Goal: Task Accomplishment & Management: Manage account settings

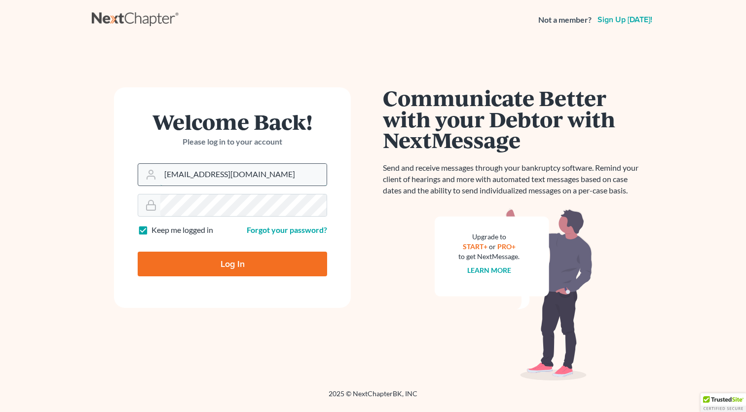
type input "[EMAIL_ADDRESS][DOMAIN_NAME]"
click at [224, 273] on input "Log In" at bounding box center [233, 264] width 190 height 25
type input "Thinking..."
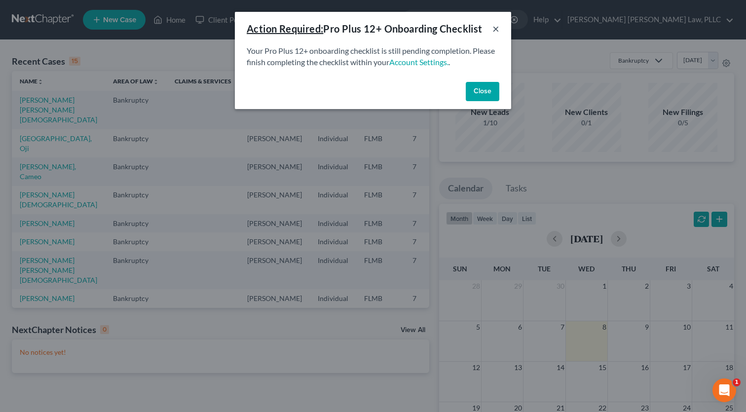
click at [499, 23] on button "×" at bounding box center [496, 29] width 7 height 12
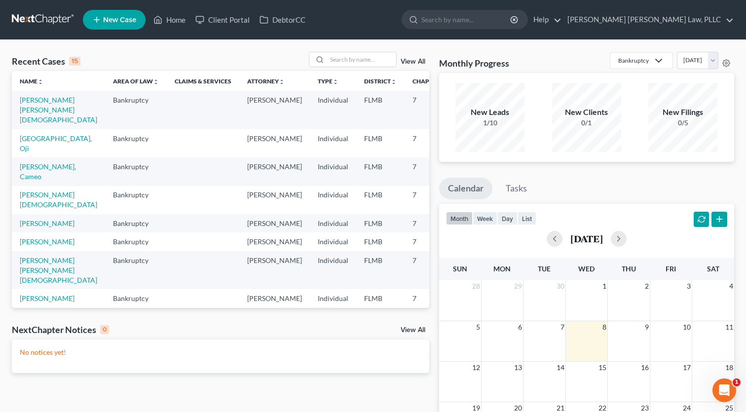
click at [30, 115] on td "[PERSON_NAME] [PERSON_NAME][DEMOGRAPHIC_DATA]" at bounding box center [58, 110] width 93 height 38
click at [31, 111] on link "[PERSON_NAME] [PERSON_NAME][DEMOGRAPHIC_DATA]" at bounding box center [58, 110] width 77 height 28
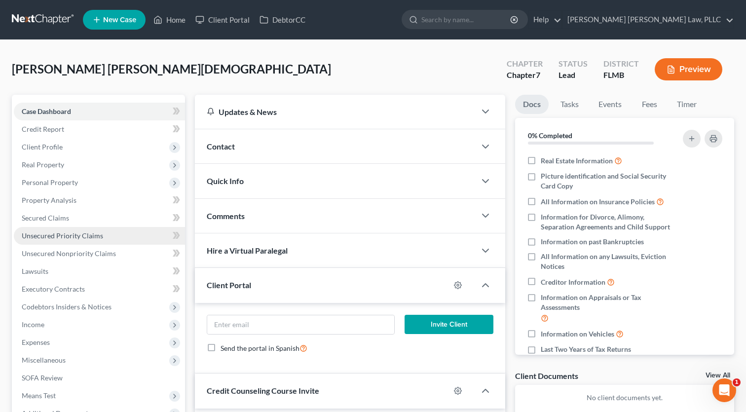
click at [38, 230] on link "Unsecured Priority Claims" at bounding box center [99, 236] width 171 height 18
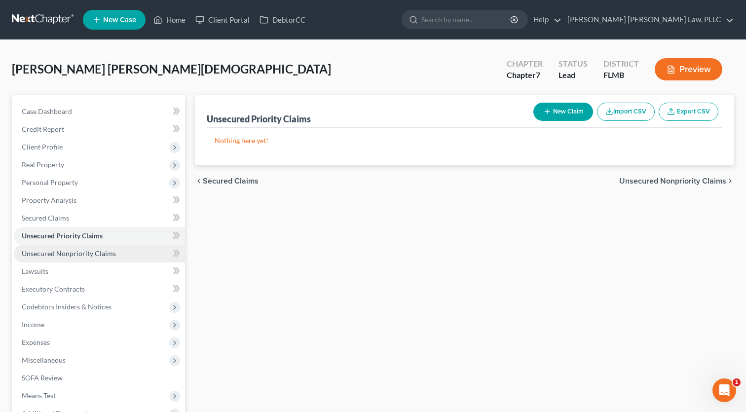
click at [63, 255] on span "Unsecured Nonpriority Claims" at bounding box center [69, 253] width 94 height 8
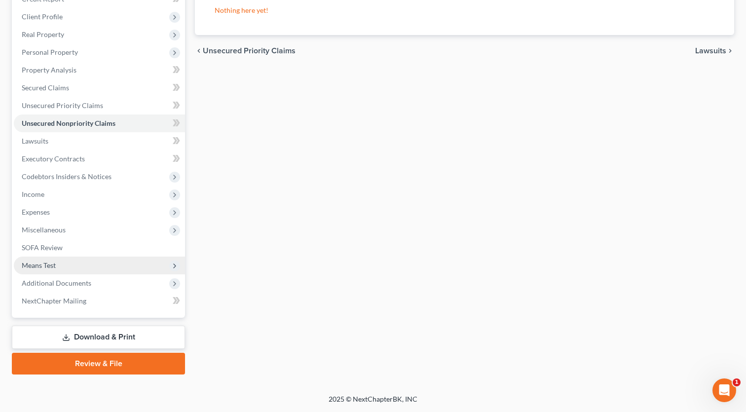
scroll to position [130, 0]
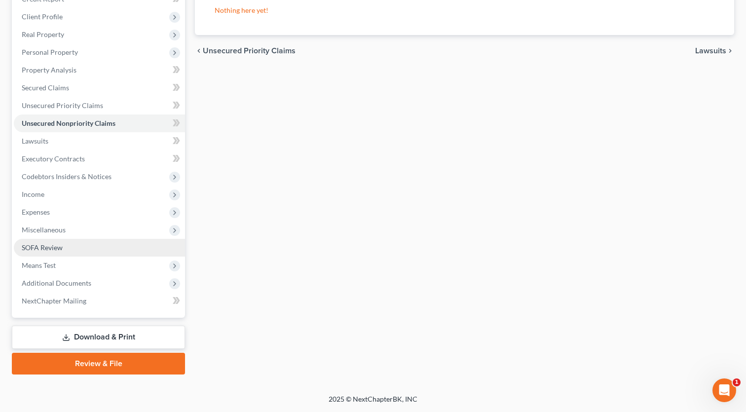
click at [36, 245] on span "SOFA Review" at bounding box center [42, 247] width 41 height 8
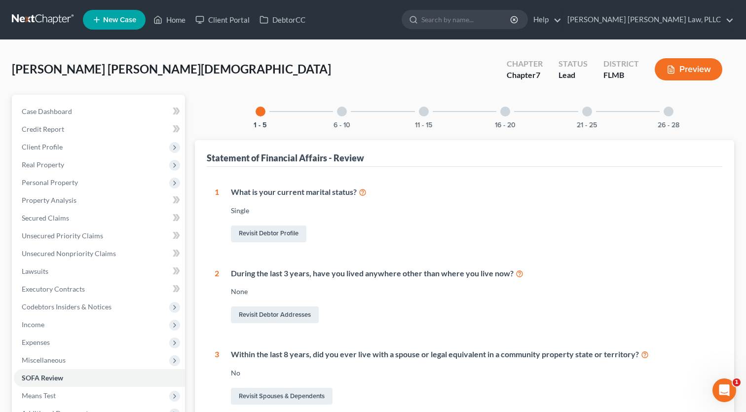
click at [342, 110] on div at bounding box center [342, 112] width 10 height 10
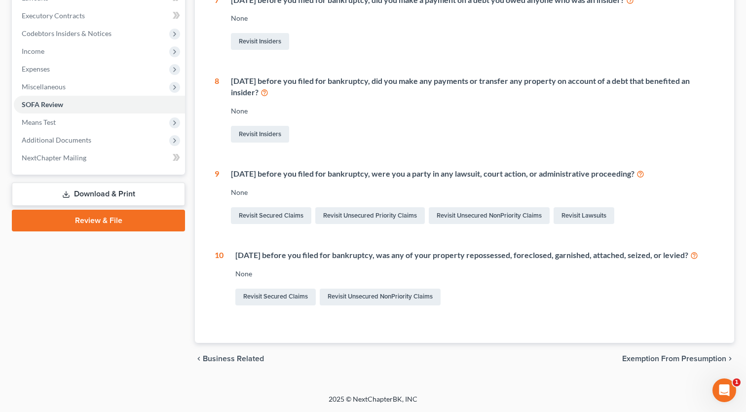
scroll to position [282, 0]
drag, startPoint x: 376, startPoint y: 244, endPoint x: 593, endPoint y: 247, distance: 217.2
click at [593, 250] on div "Within 1 year before you filed for bankruptcy, was any of your property reposse…" at bounding box center [474, 255] width 479 height 11
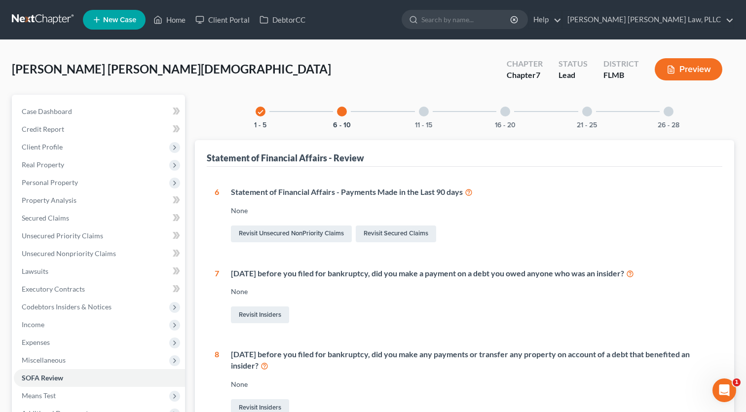
scroll to position [0, 0]
click at [425, 113] on div at bounding box center [424, 112] width 10 height 10
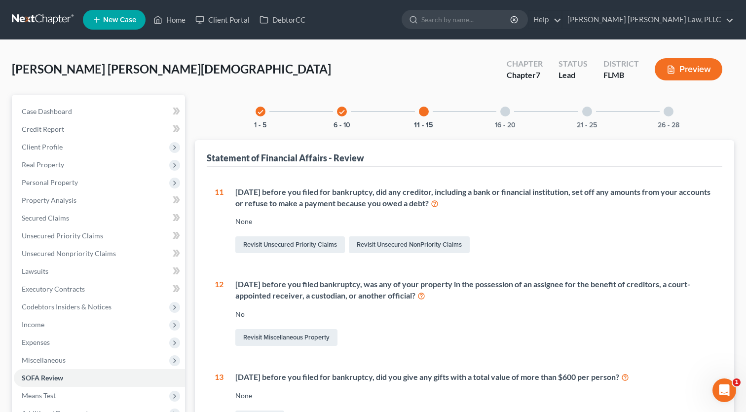
click at [502, 113] on div at bounding box center [505, 112] width 10 height 10
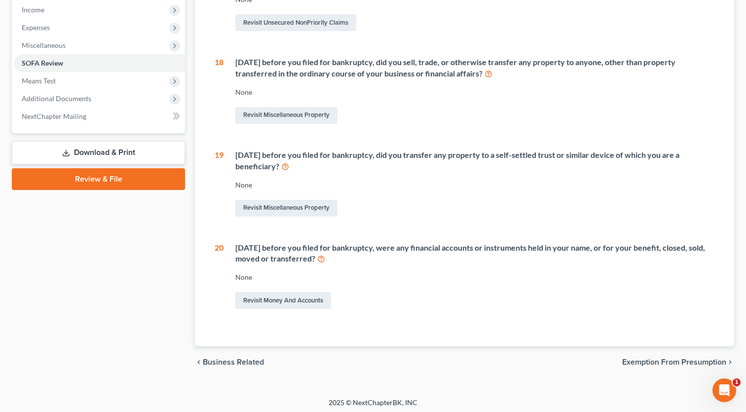
scroll to position [314, 0]
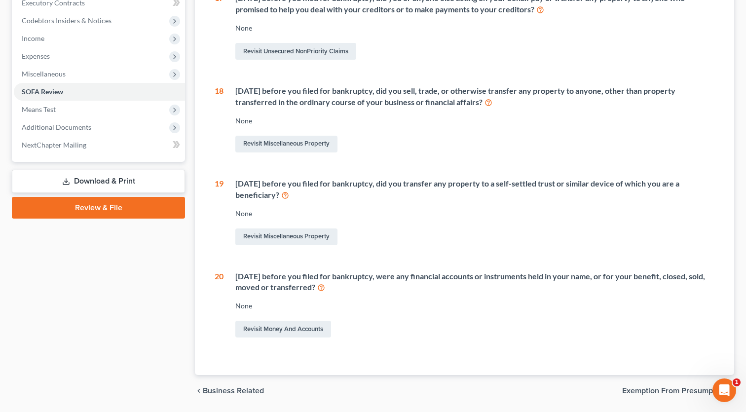
click at [464, 175] on div "16 Within 1 year before you filed for bankruptcy, did you or anyone else acting…" at bounding box center [465, 119] width 500 height 439
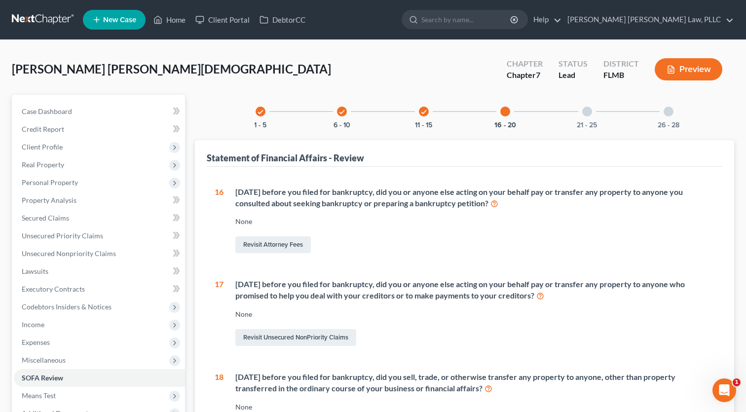
scroll to position [0, 0]
click at [584, 112] on div at bounding box center [587, 112] width 10 height 10
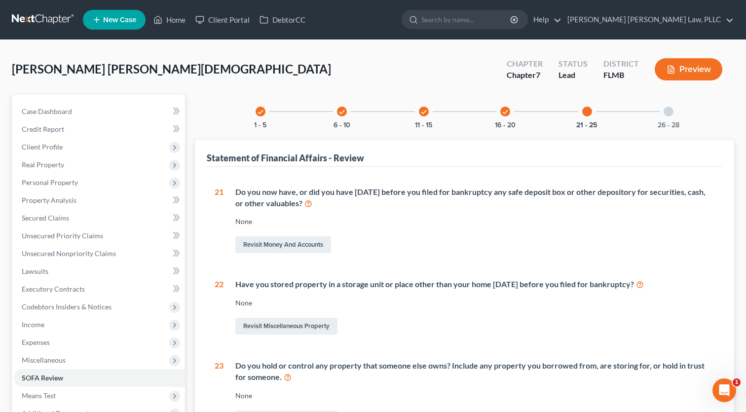
click at [667, 109] on div at bounding box center [669, 112] width 10 height 10
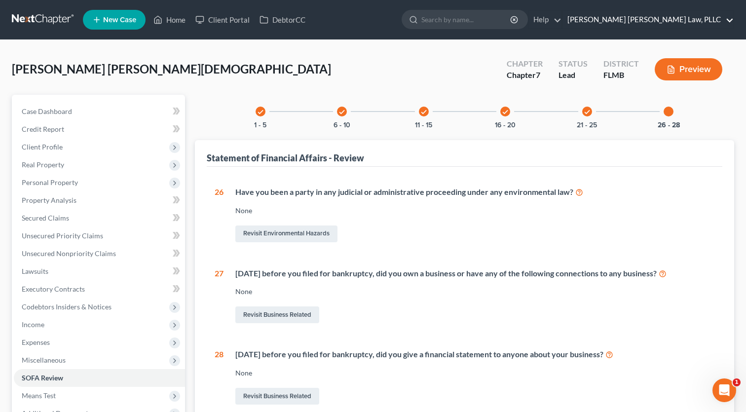
click at [708, 26] on link "[PERSON_NAME] [PERSON_NAME] Law, PLLC" at bounding box center [648, 20] width 171 height 18
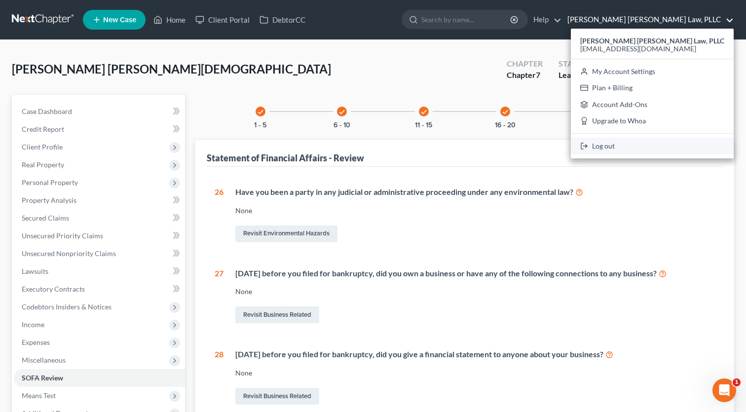
click at [671, 143] on link "Log out" at bounding box center [652, 146] width 163 height 17
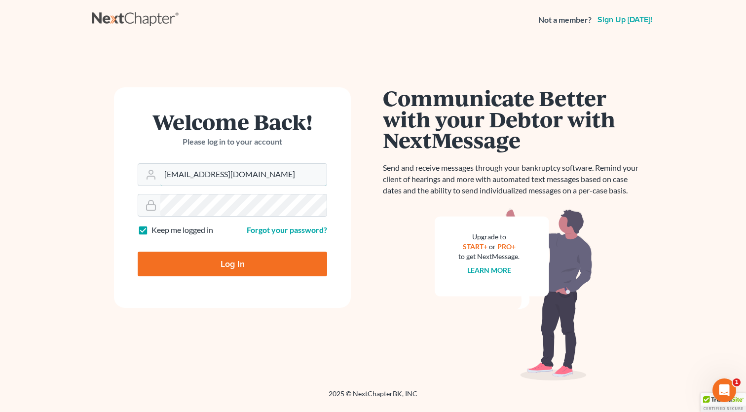
type input "[EMAIL_ADDRESS][DOMAIN_NAME]"
click at [272, 266] on input "Log In" at bounding box center [233, 264] width 190 height 25
type input "Thinking..."
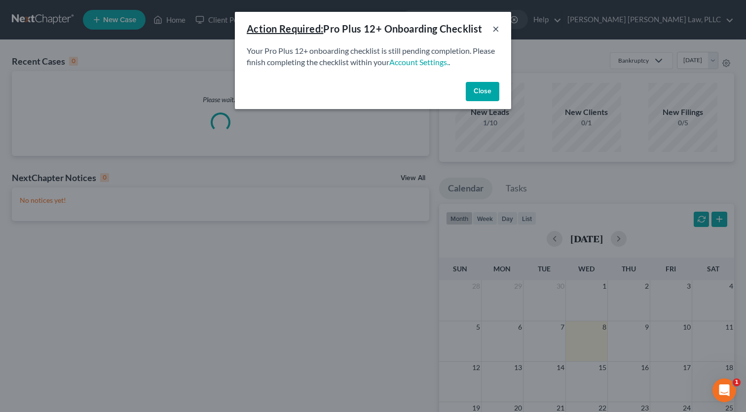
click at [494, 26] on button "×" at bounding box center [496, 29] width 7 height 12
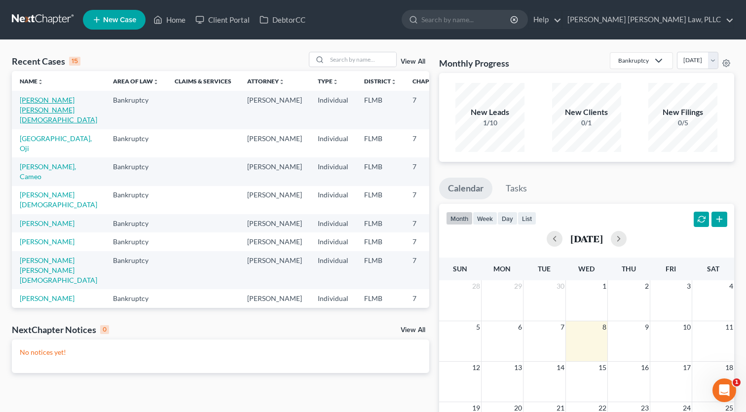
click at [26, 117] on link "[PERSON_NAME] [PERSON_NAME][DEMOGRAPHIC_DATA]" at bounding box center [58, 110] width 77 height 28
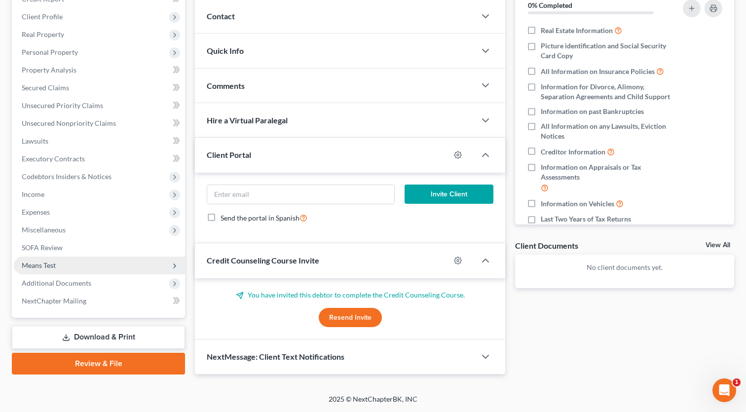
scroll to position [130, 0]
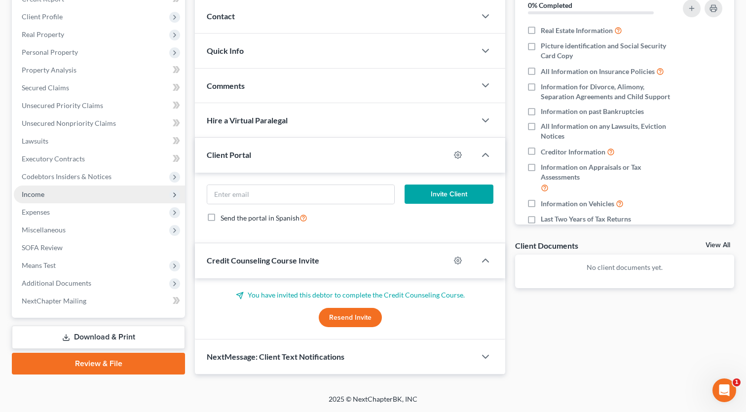
click at [41, 198] on span "Income" at bounding box center [99, 195] width 171 height 18
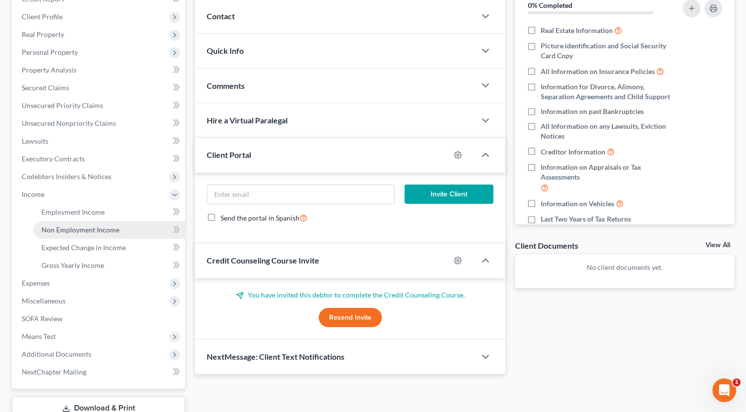
click at [55, 229] on span "Non Employment Income" at bounding box center [80, 230] width 78 height 8
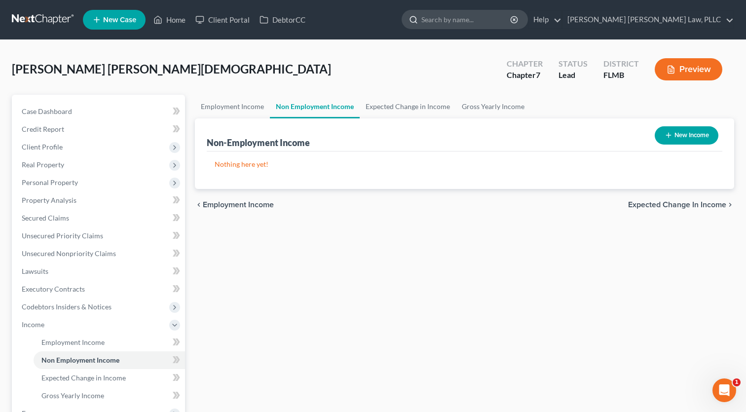
click at [512, 22] on input "search" at bounding box center [466, 19] width 90 height 18
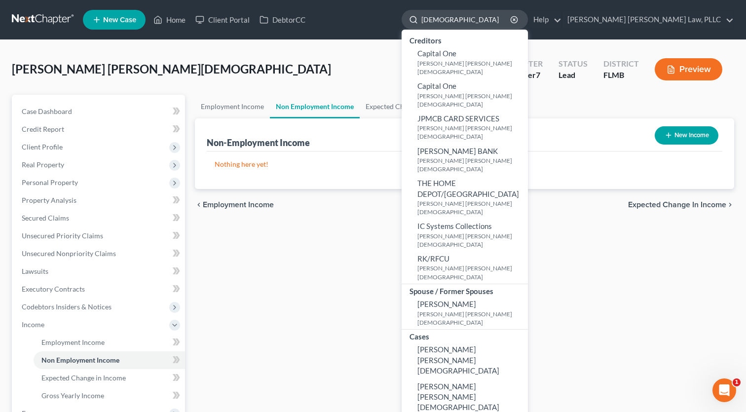
type input "[DEMOGRAPHIC_DATA]"
drag, startPoint x: 555, startPoint y: 22, endPoint x: 524, endPoint y: 287, distance: 266.8
click at [499, 382] on span "[PERSON_NAME] [PERSON_NAME][DEMOGRAPHIC_DATA]" at bounding box center [459, 397] width 82 height 30
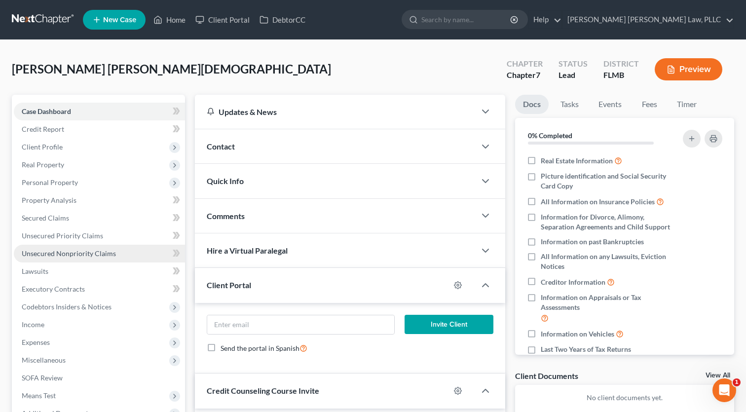
click at [42, 256] on span "Unsecured Nonpriority Claims" at bounding box center [69, 253] width 94 height 8
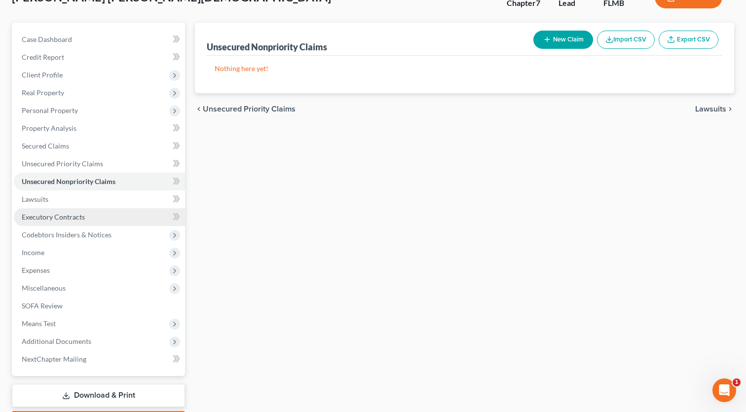
scroll to position [116, 0]
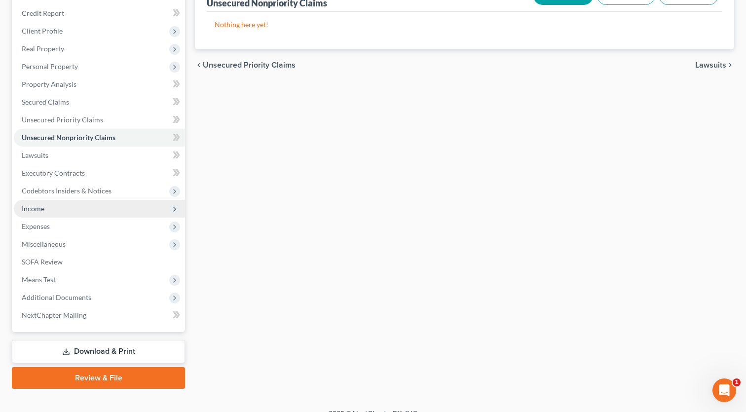
click at [35, 209] on span "Income" at bounding box center [33, 208] width 23 height 8
